Goal: Information Seeking & Learning: Learn about a topic

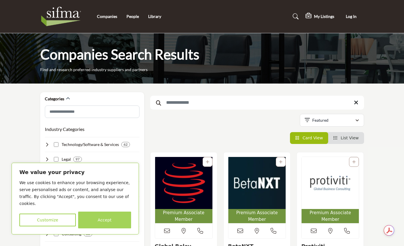
click at [103, 219] on button "Accept" at bounding box center [104, 220] width 53 height 17
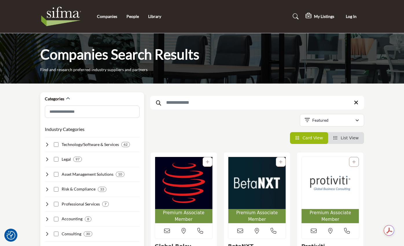
click at [45, 160] on icon at bounding box center [47, 159] width 5 height 5
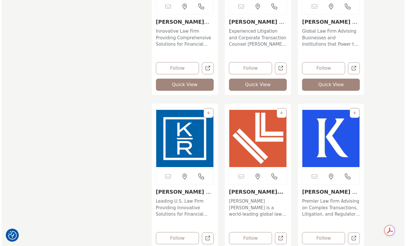
scroll to position [2862, 0]
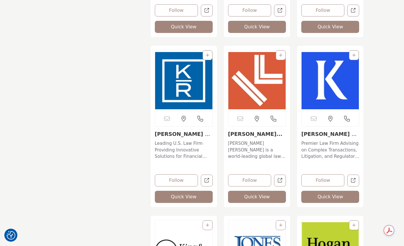
click at [345, 201] on button "Quick View" at bounding box center [330, 197] width 58 height 12
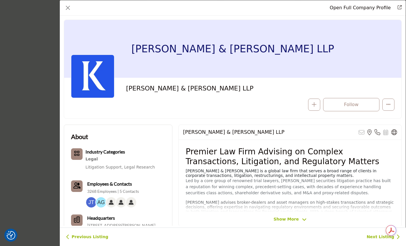
scroll to position [29, 0]
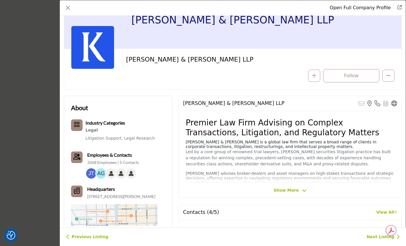
click at [283, 189] on span "Show More" at bounding box center [286, 190] width 25 height 6
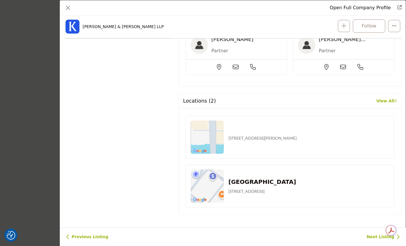
scroll to position [198, 0]
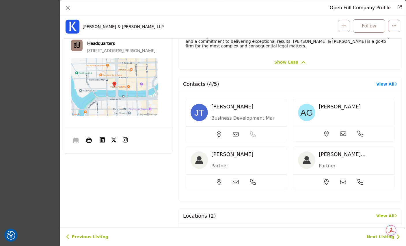
click at [380, 85] on link "View All" at bounding box center [387, 84] width 21 height 6
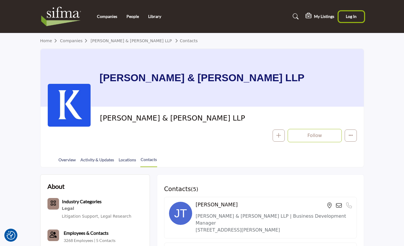
click at [356, 16] on span "Log In" at bounding box center [350, 16] width 11 height 5
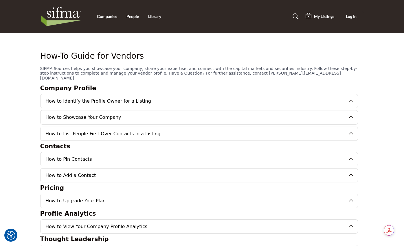
click at [149, 131] on button "How to List People First Over Contacts in a Listing" at bounding box center [194, 134] width 308 height 14
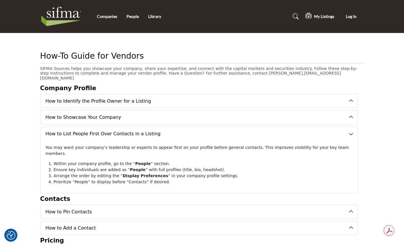
click at [151, 97] on button "How to Identify the Profile Owner for a Listing" at bounding box center [194, 101] width 308 height 14
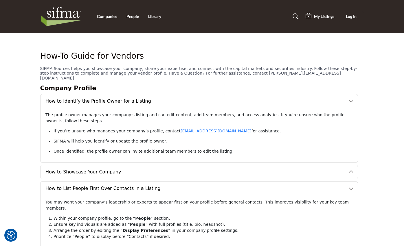
scroll to position [29, 0]
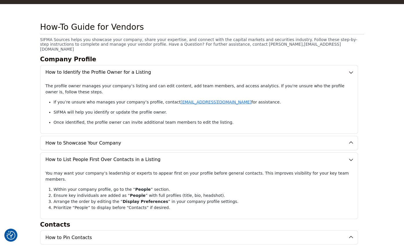
click at [137, 136] on button "How to Showcase Your Company" at bounding box center [194, 143] width 308 height 14
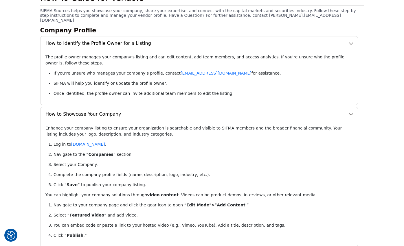
scroll to position [0, 0]
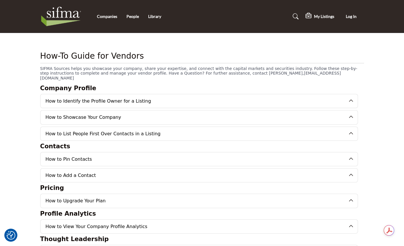
click at [211, 101] on button "How to Identify the Profile Owner for a Listing" at bounding box center [194, 101] width 308 height 14
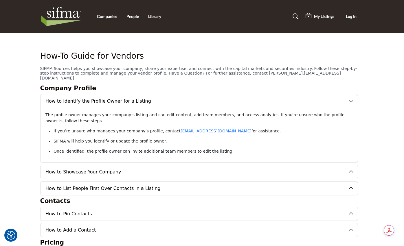
click at [208, 165] on button "How to Showcase Your Company" at bounding box center [194, 172] width 308 height 14
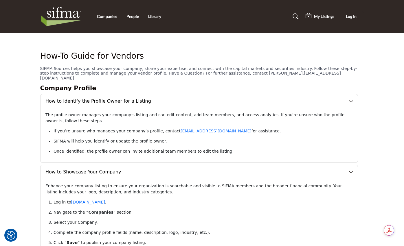
scroll to position [58, 0]
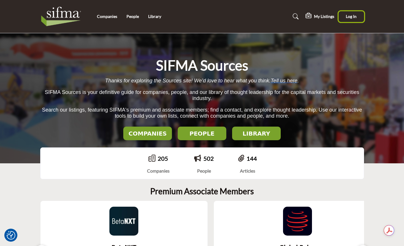
click at [356, 16] on span "Log In" at bounding box center [350, 16] width 11 height 5
